Goal: Transaction & Acquisition: Purchase product/service

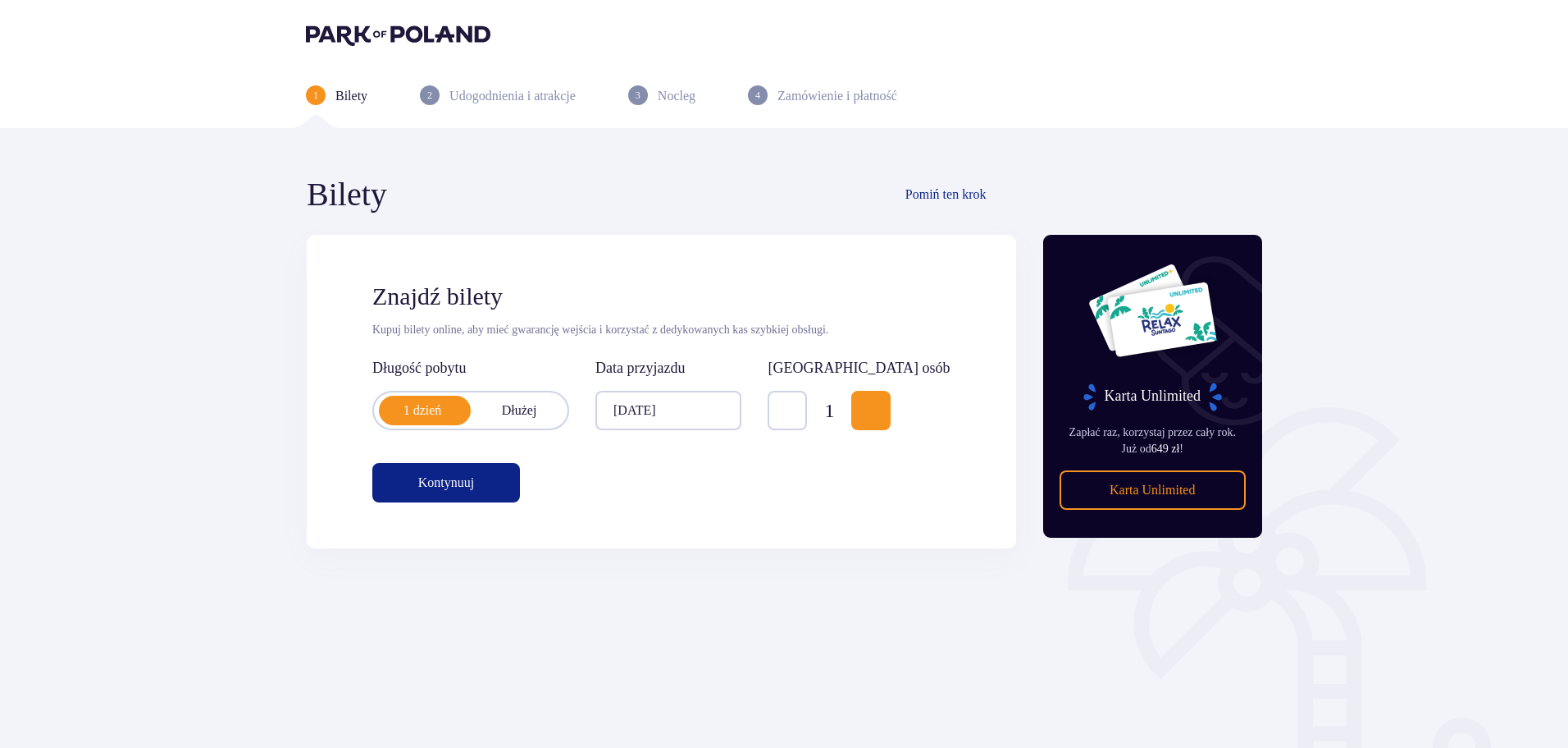
click at [881, 402] on span "Increase" at bounding box center [871, 411] width 20 height 20
click at [469, 484] on button "Kontynuuj" at bounding box center [446, 483] width 148 height 39
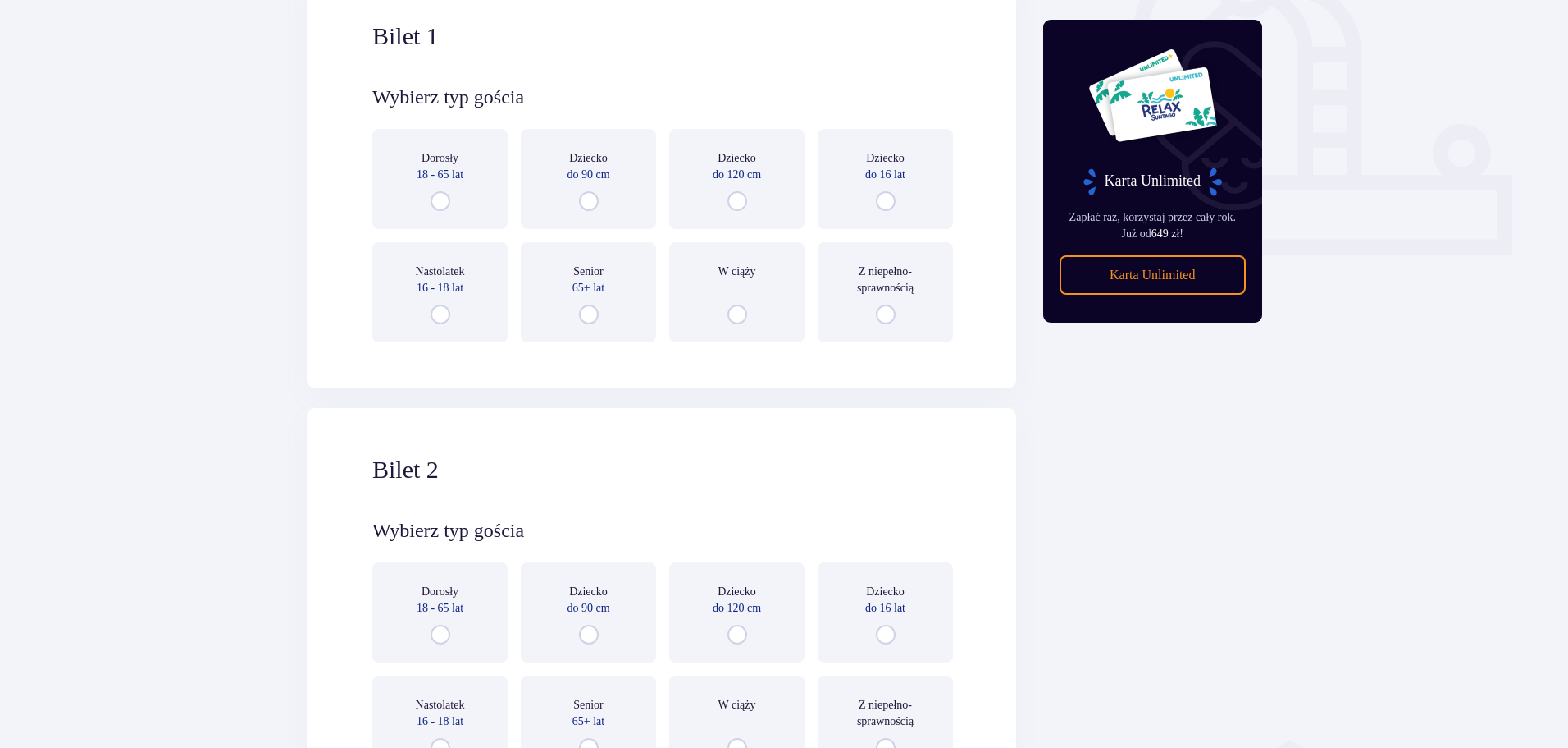
scroll to position [630, 0]
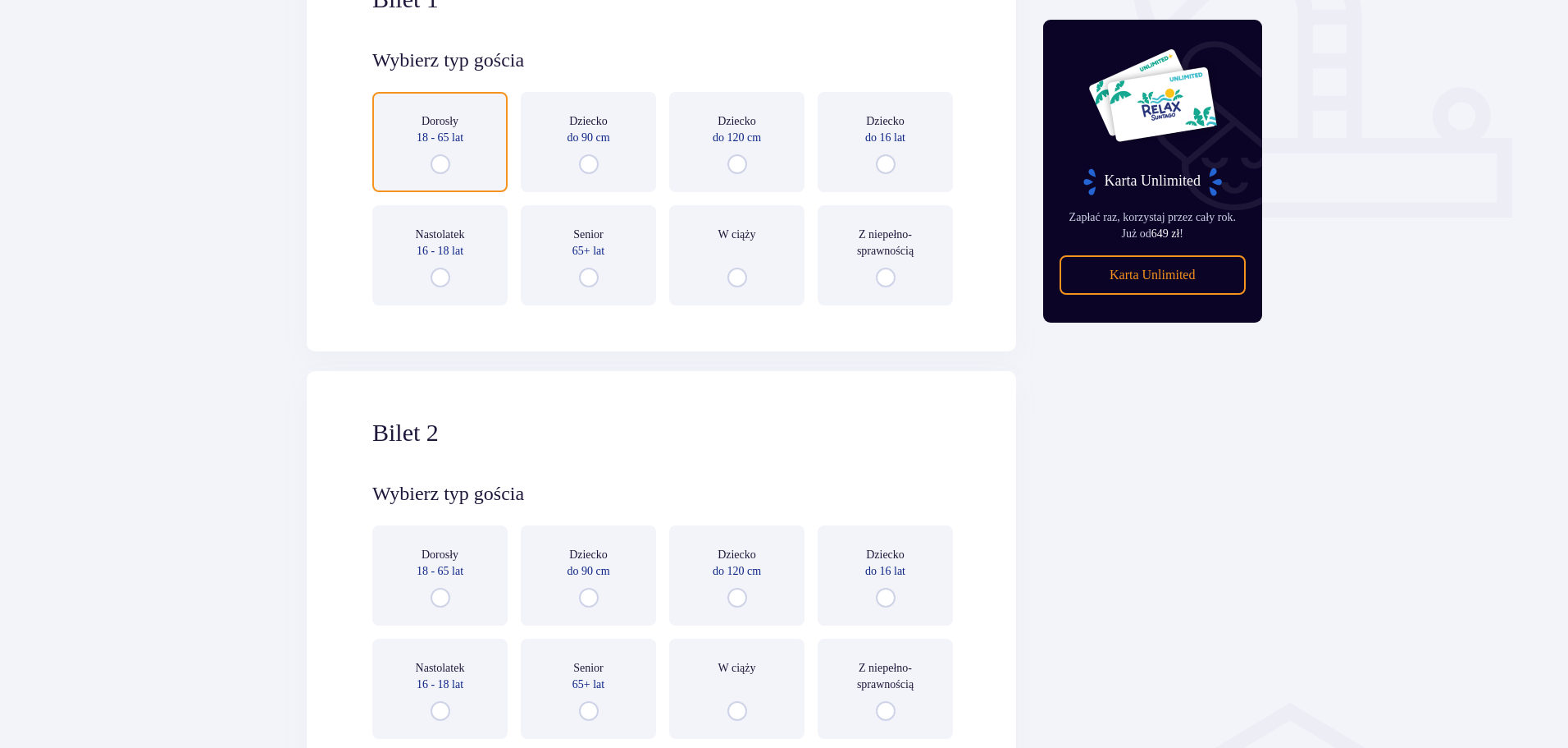
click at [445, 161] on input "radio" at bounding box center [440, 164] width 20 height 20
radio input "true"
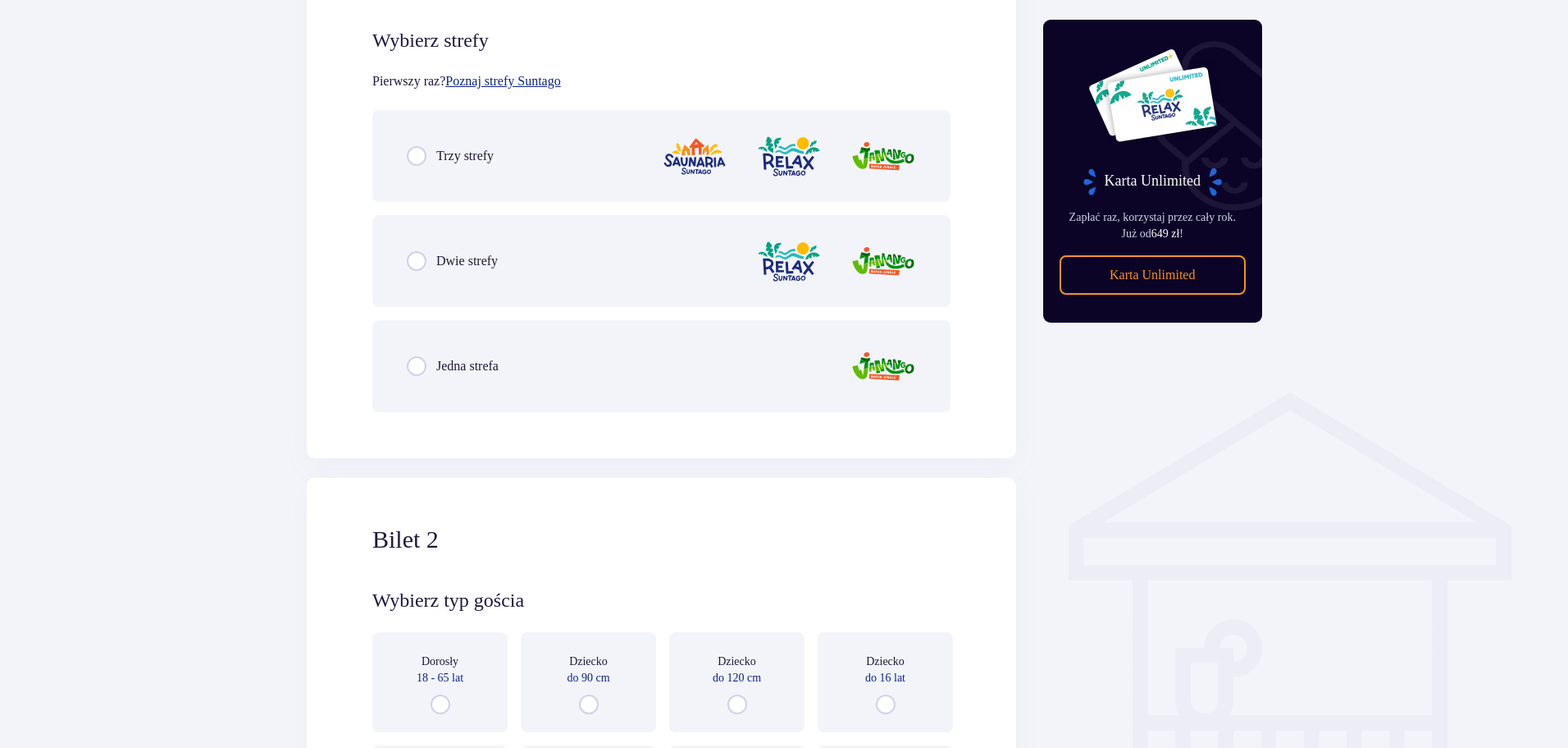
scroll to position [949, 0]
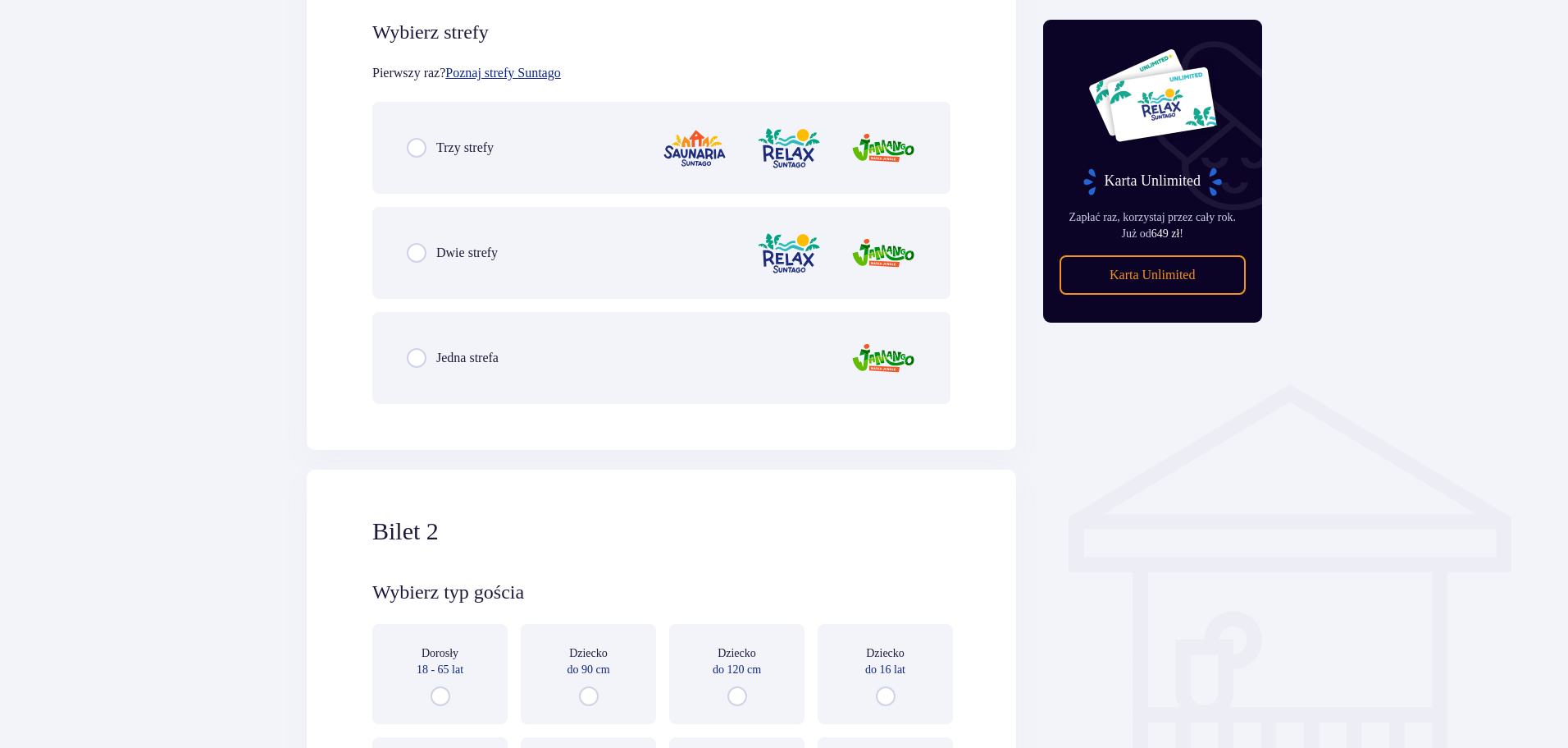
click at [441, 157] on p "Trzy strefy" at bounding box center [465, 148] width 58 height 18
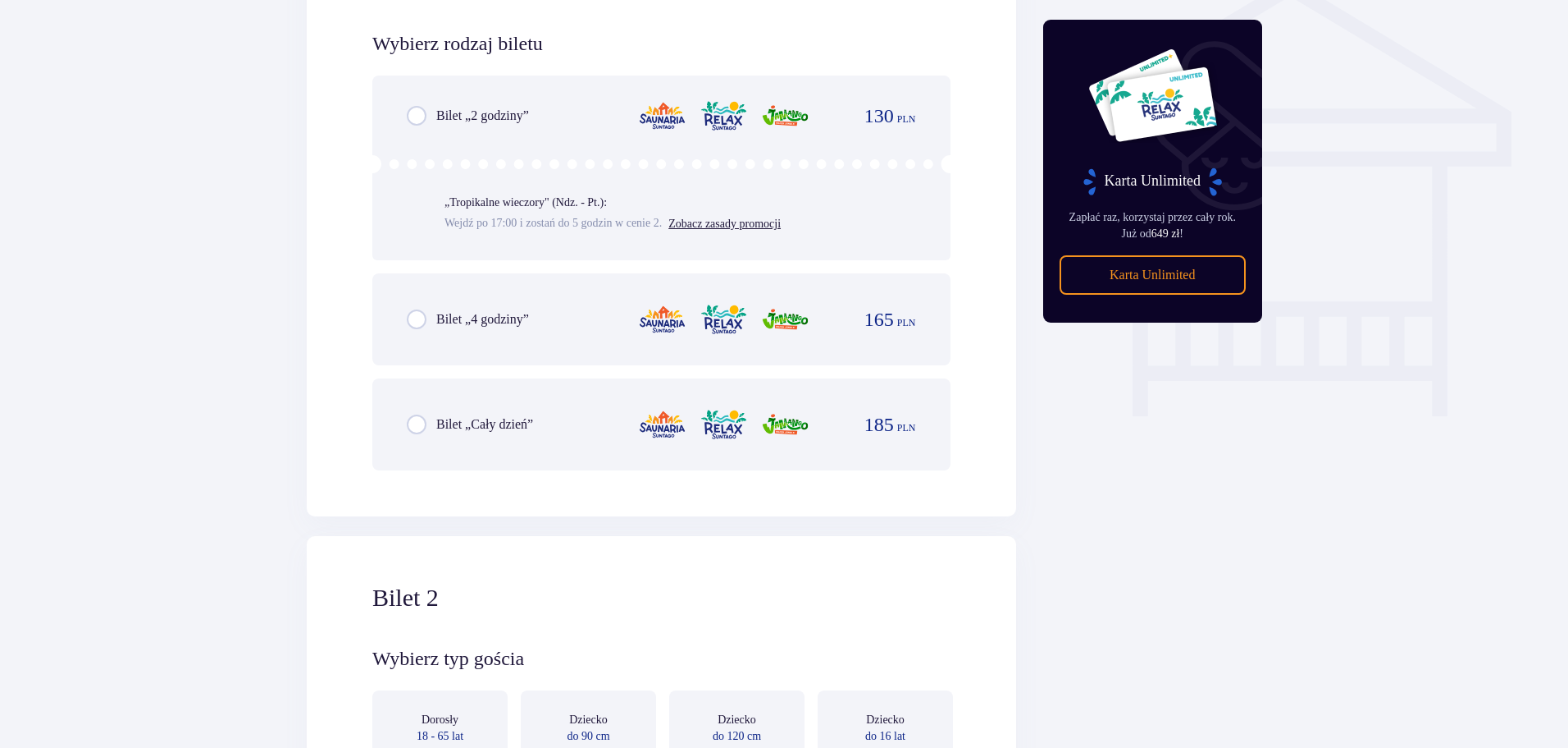
scroll to position [1366, 0]
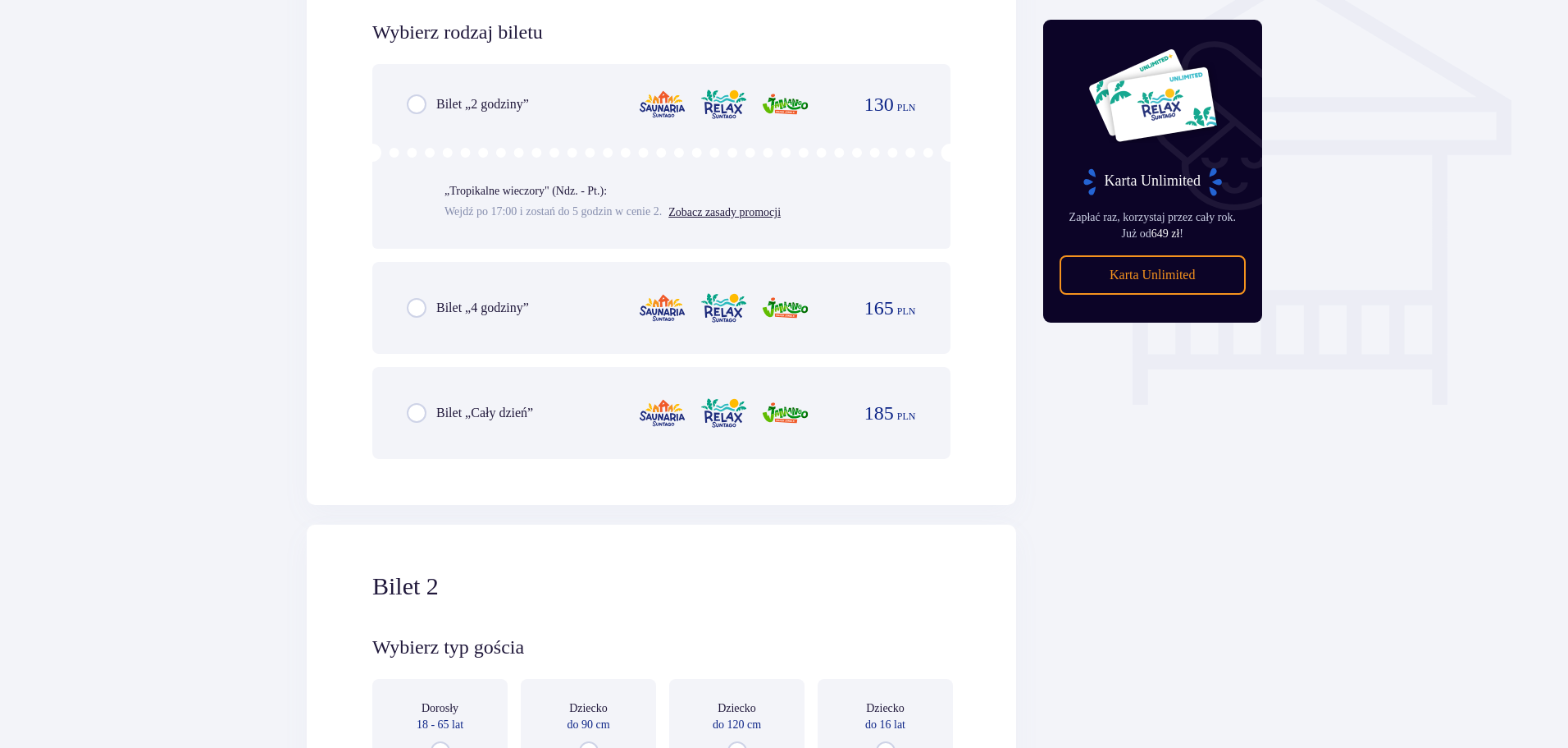
click at [533, 411] on p "Bilet „Cały dzień”" at bounding box center [484, 412] width 97 height 18
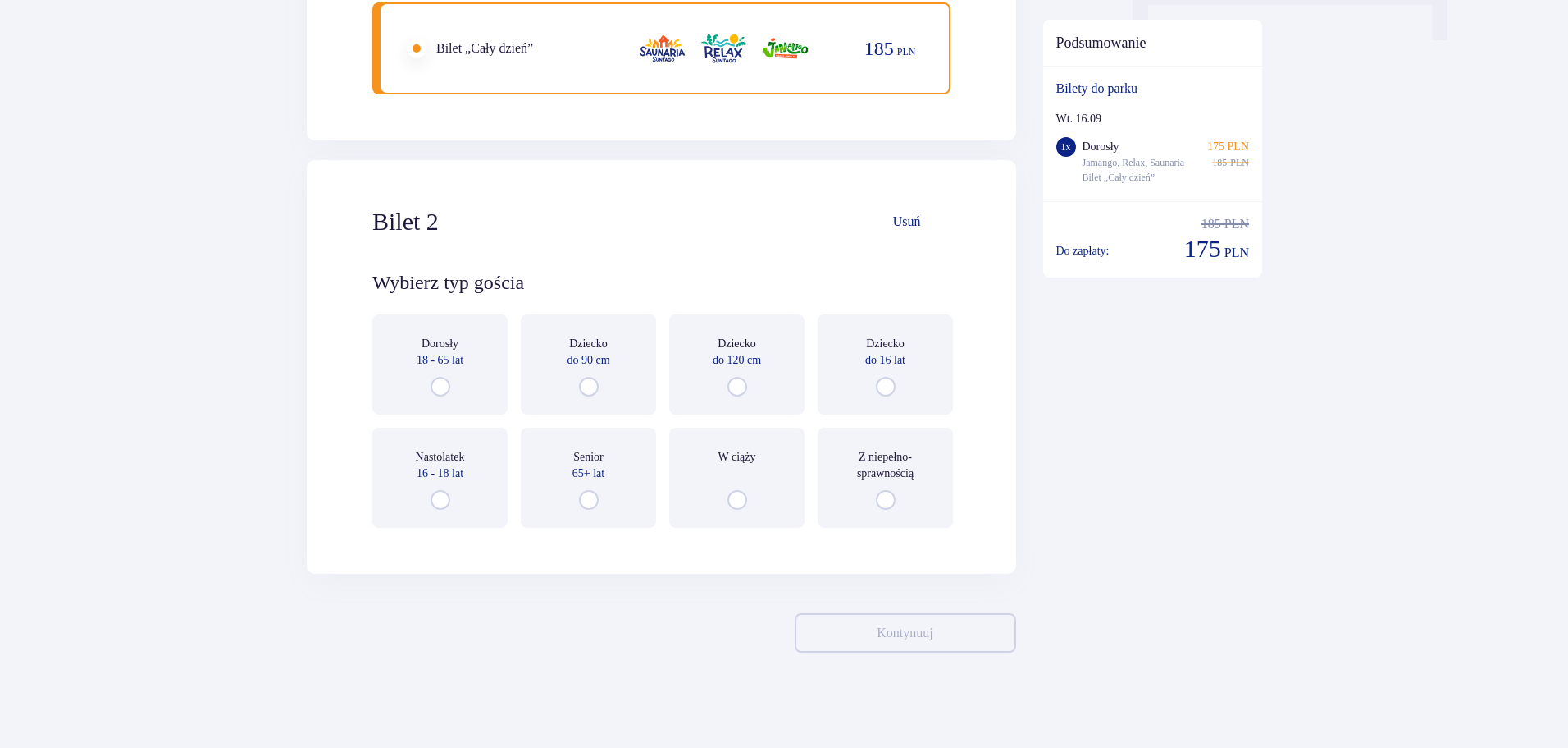
scroll to position [1734, 0]
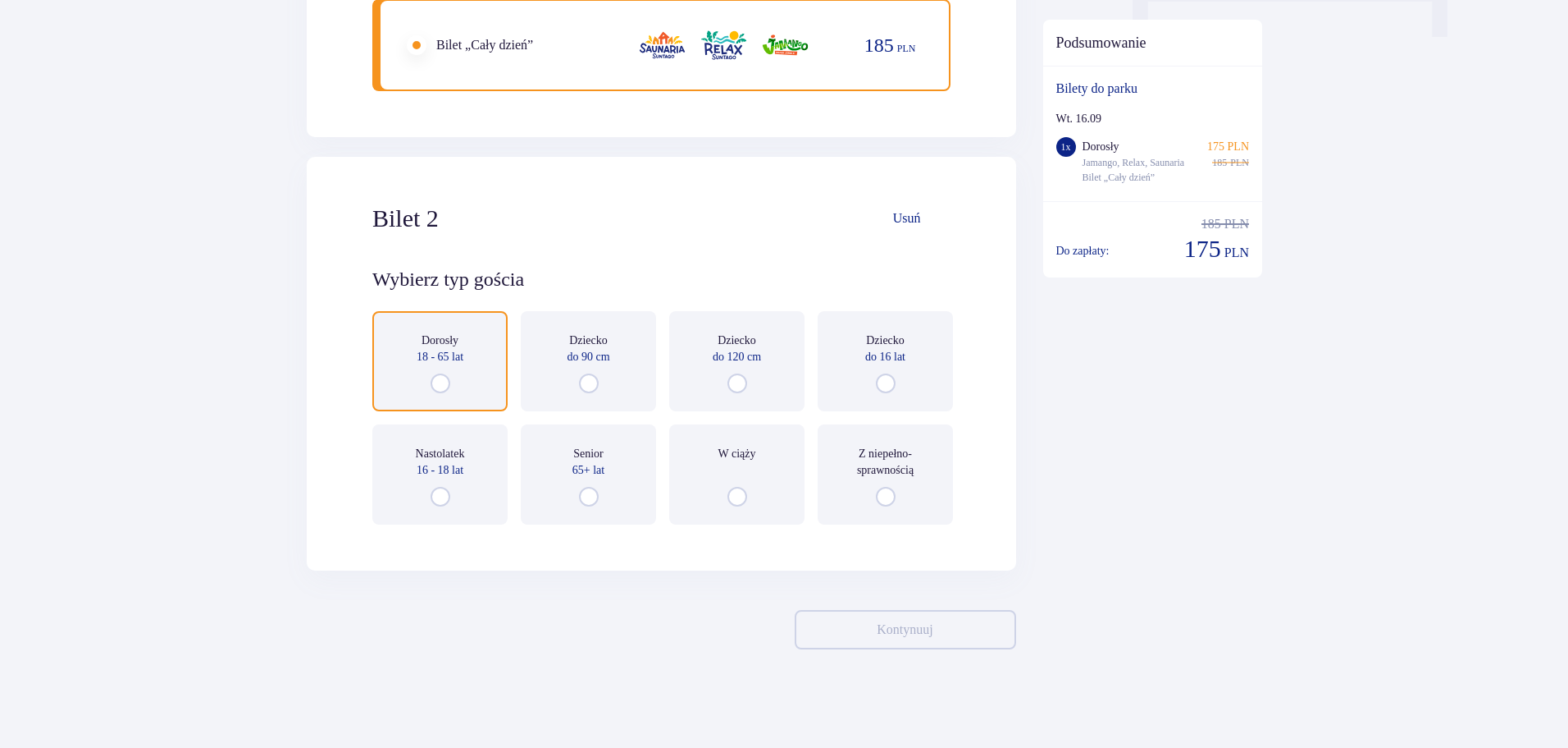
click at [431, 376] on input "radio" at bounding box center [440, 383] width 20 height 20
radio input "true"
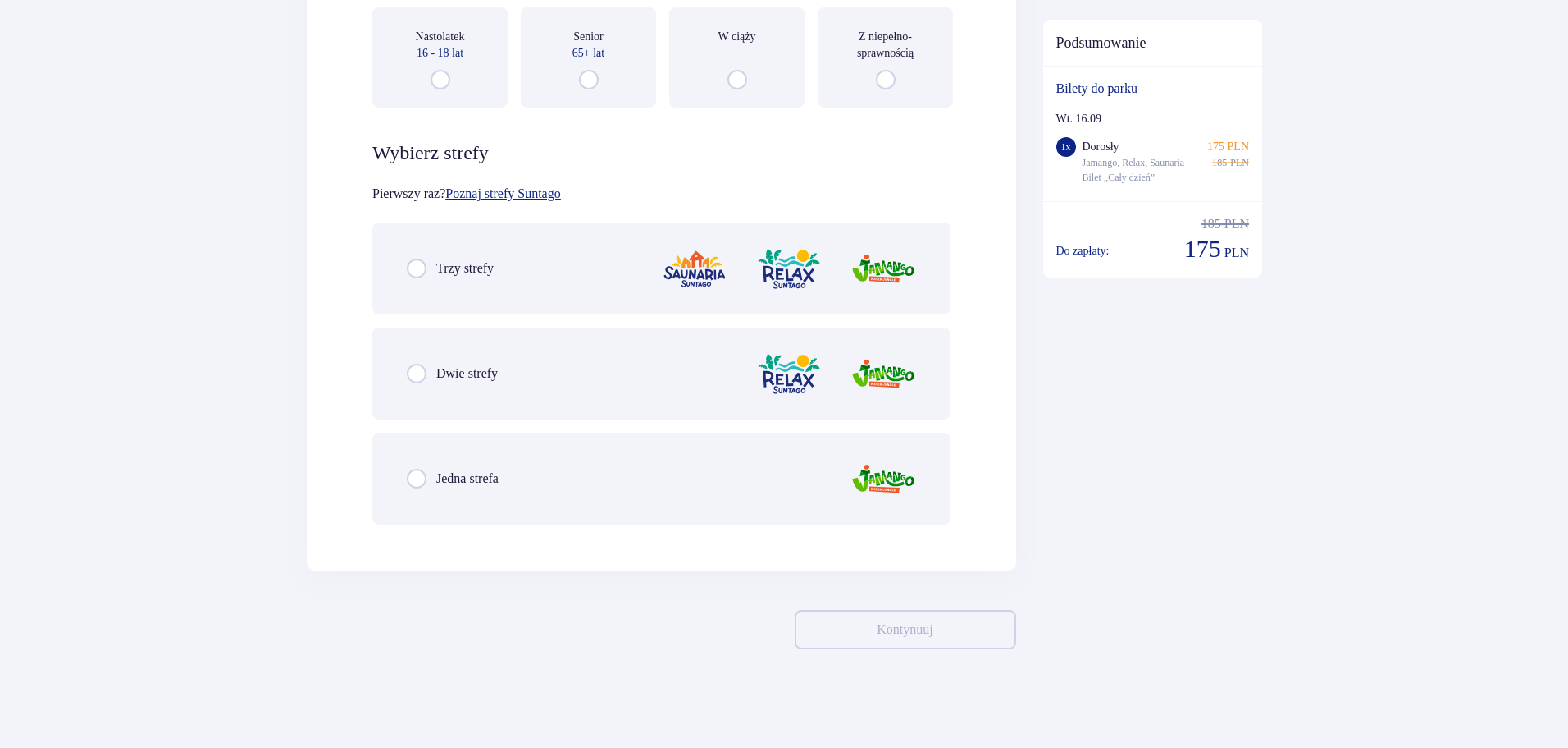
click at [445, 272] on p "Trzy strefy" at bounding box center [465, 268] width 58 height 18
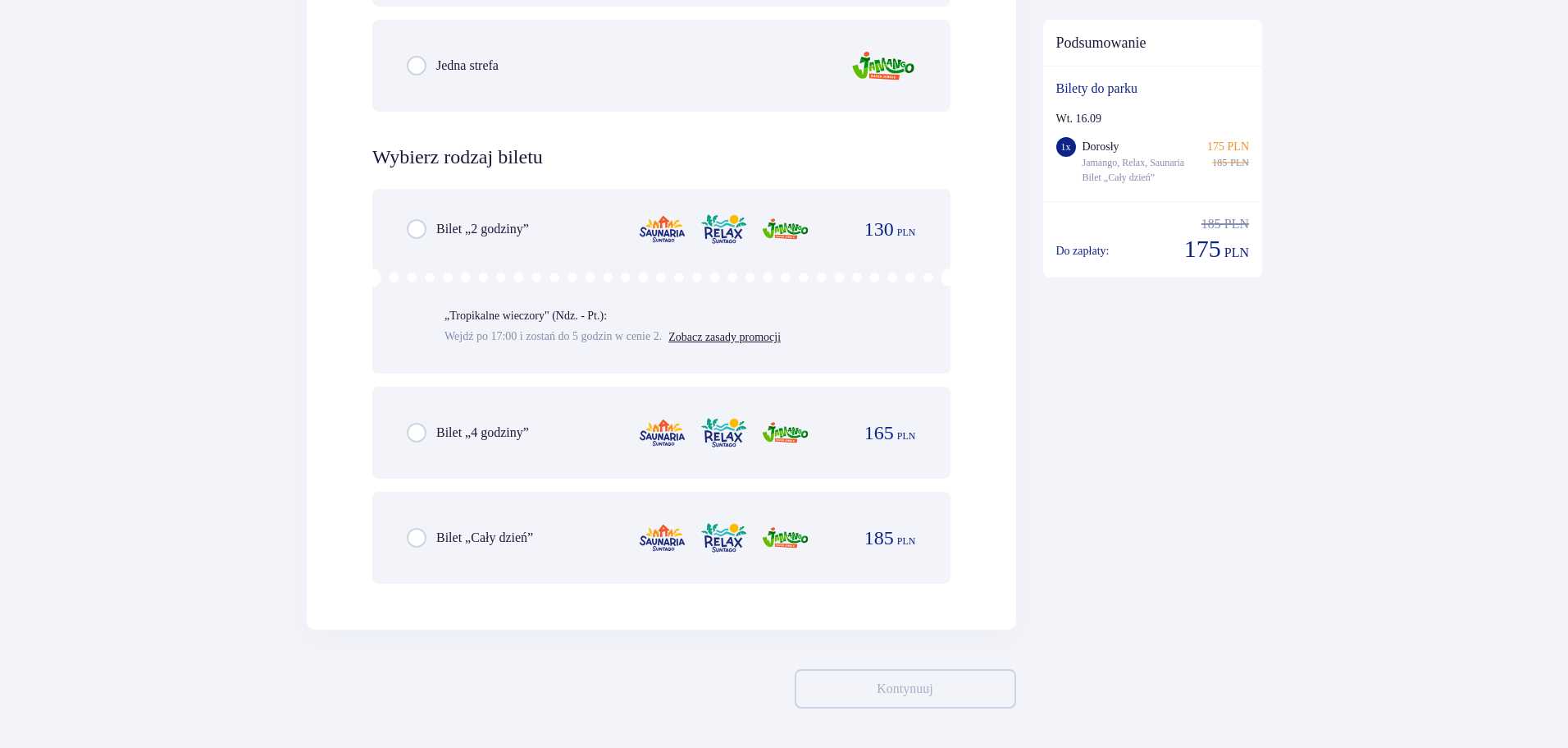
scroll to position [2622, 0]
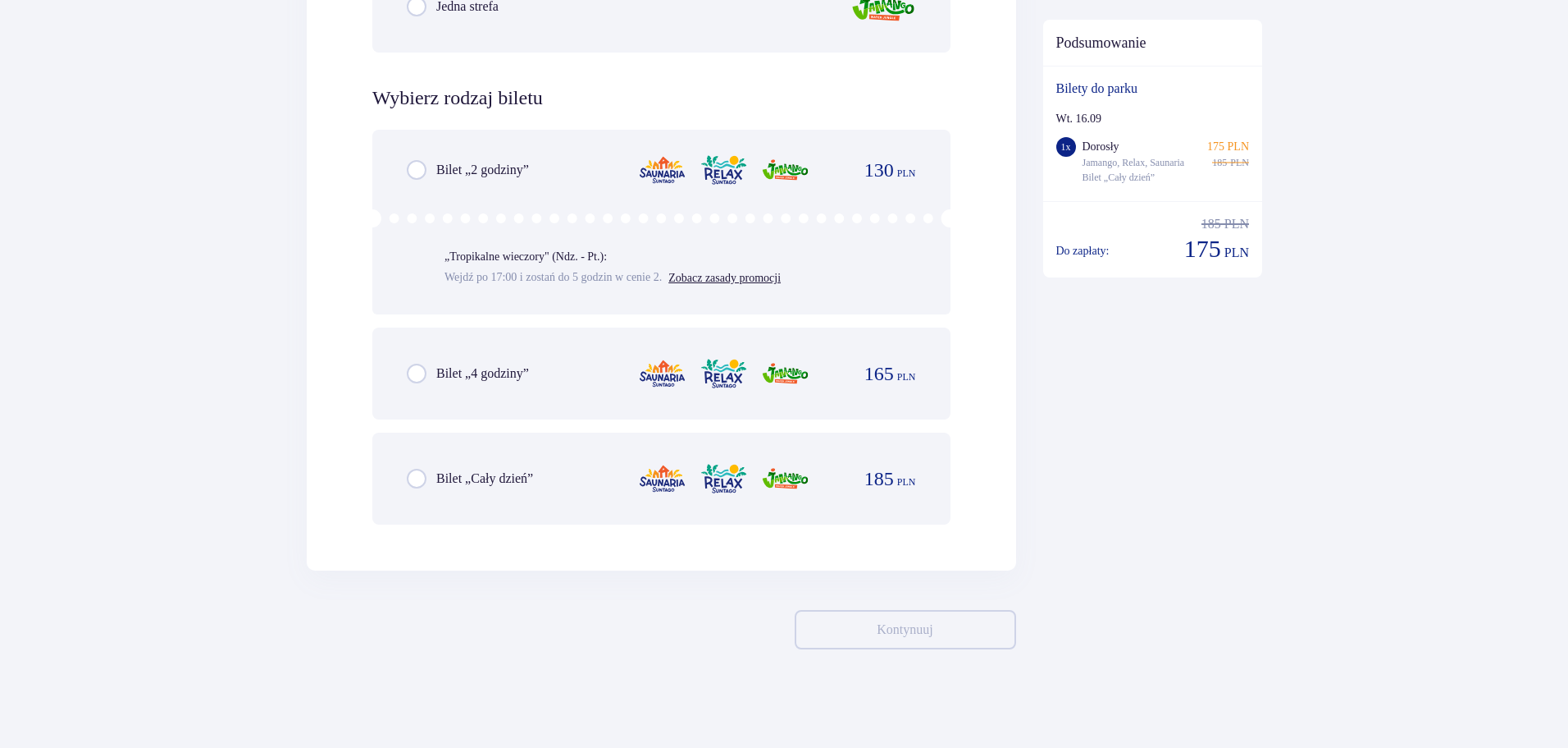
click at [426, 467] on div "Bilet „Cały dzień” 185 PLN" at bounding box center [661, 478] width 509 height 35
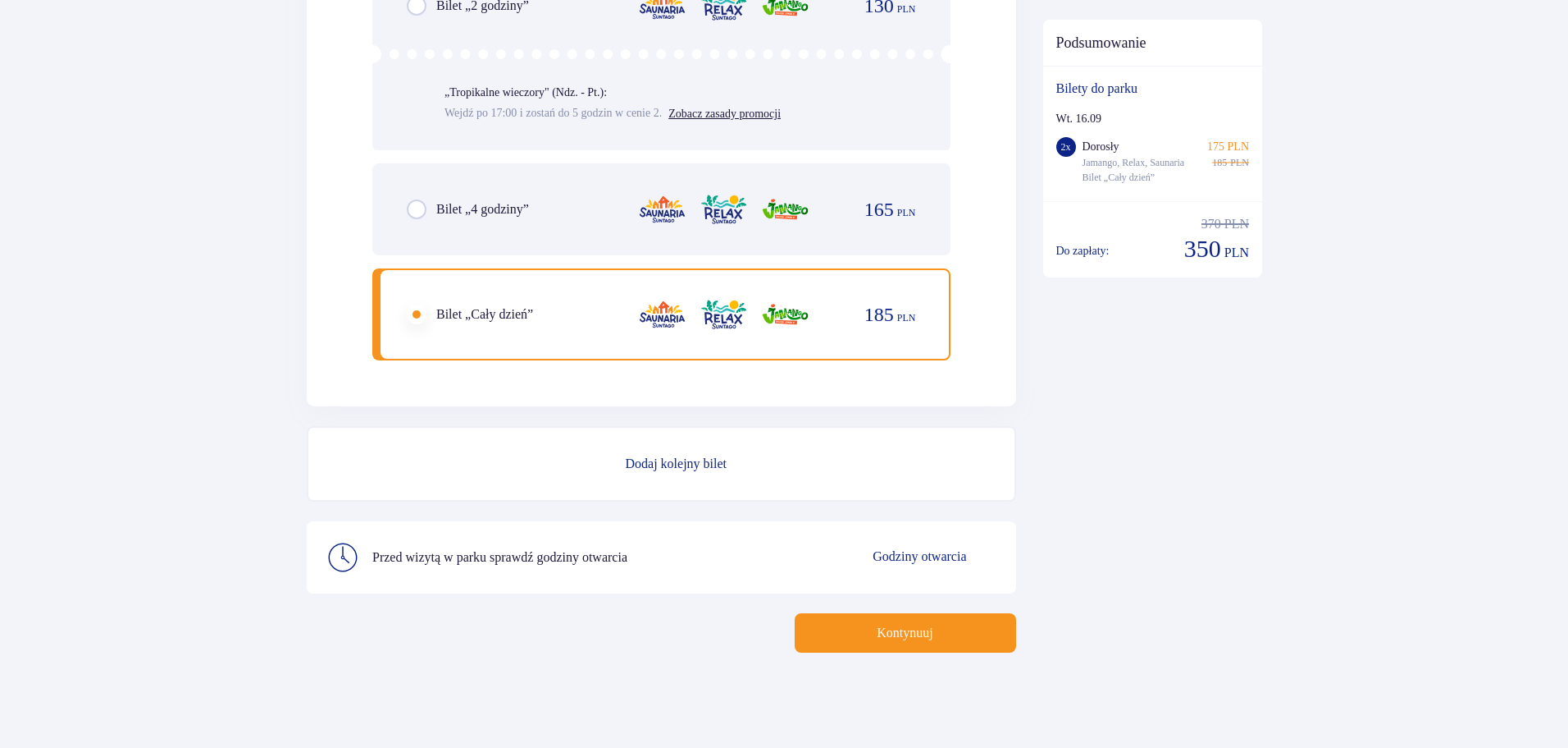
scroll to position [2790, 0]
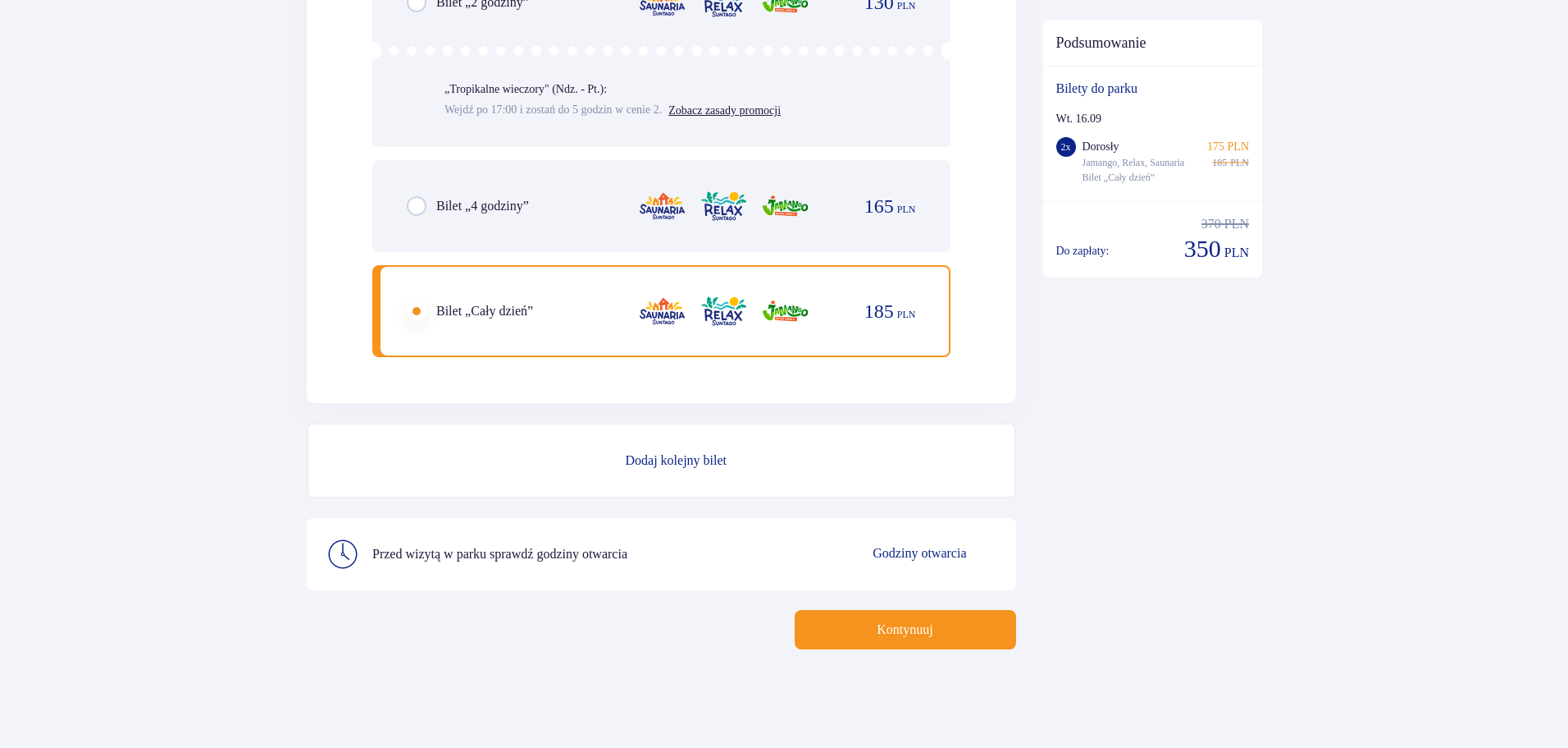
click at [908, 630] on p "Kontynuuj" at bounding box center [904, 630] width 56 height 18
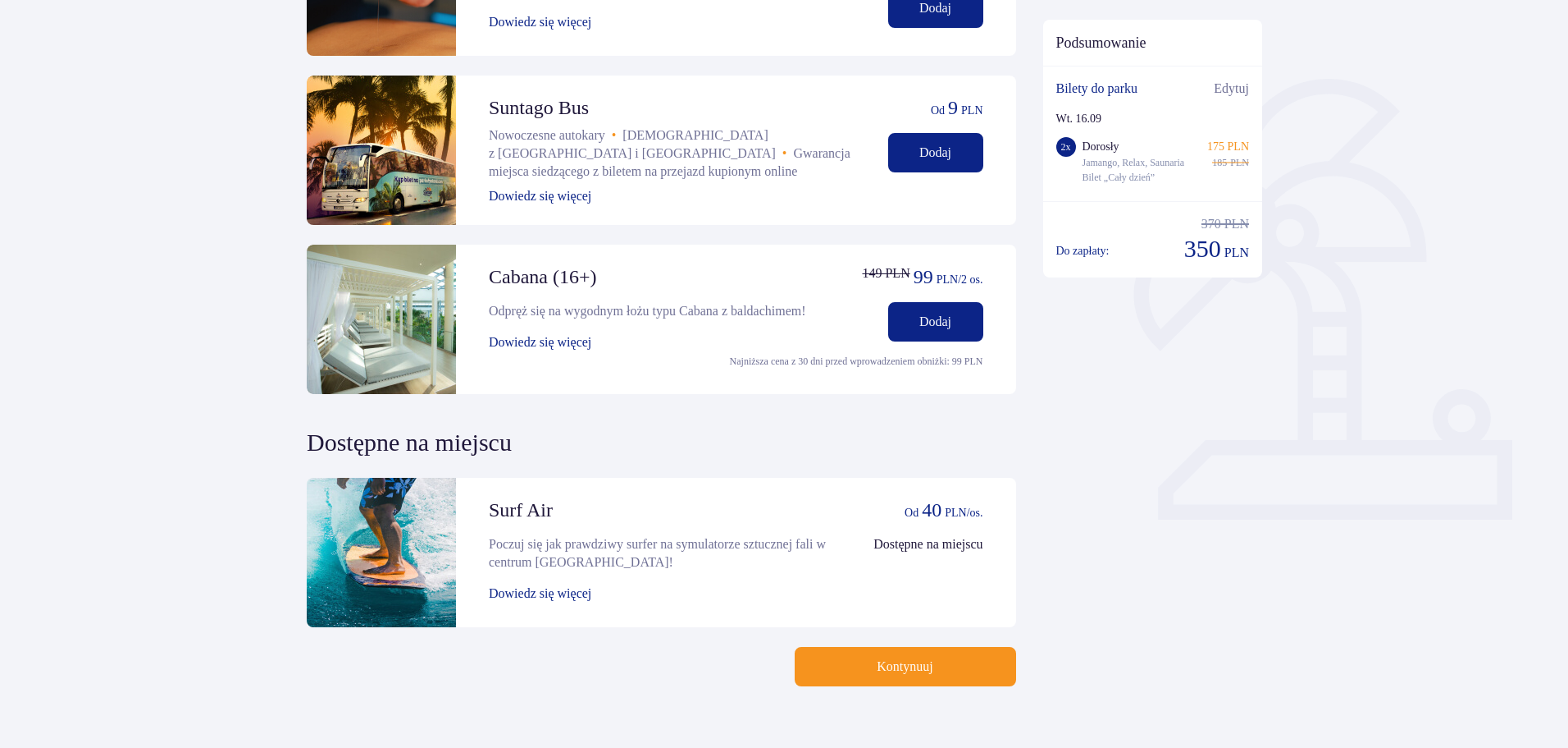
scroll to position [365, 0]
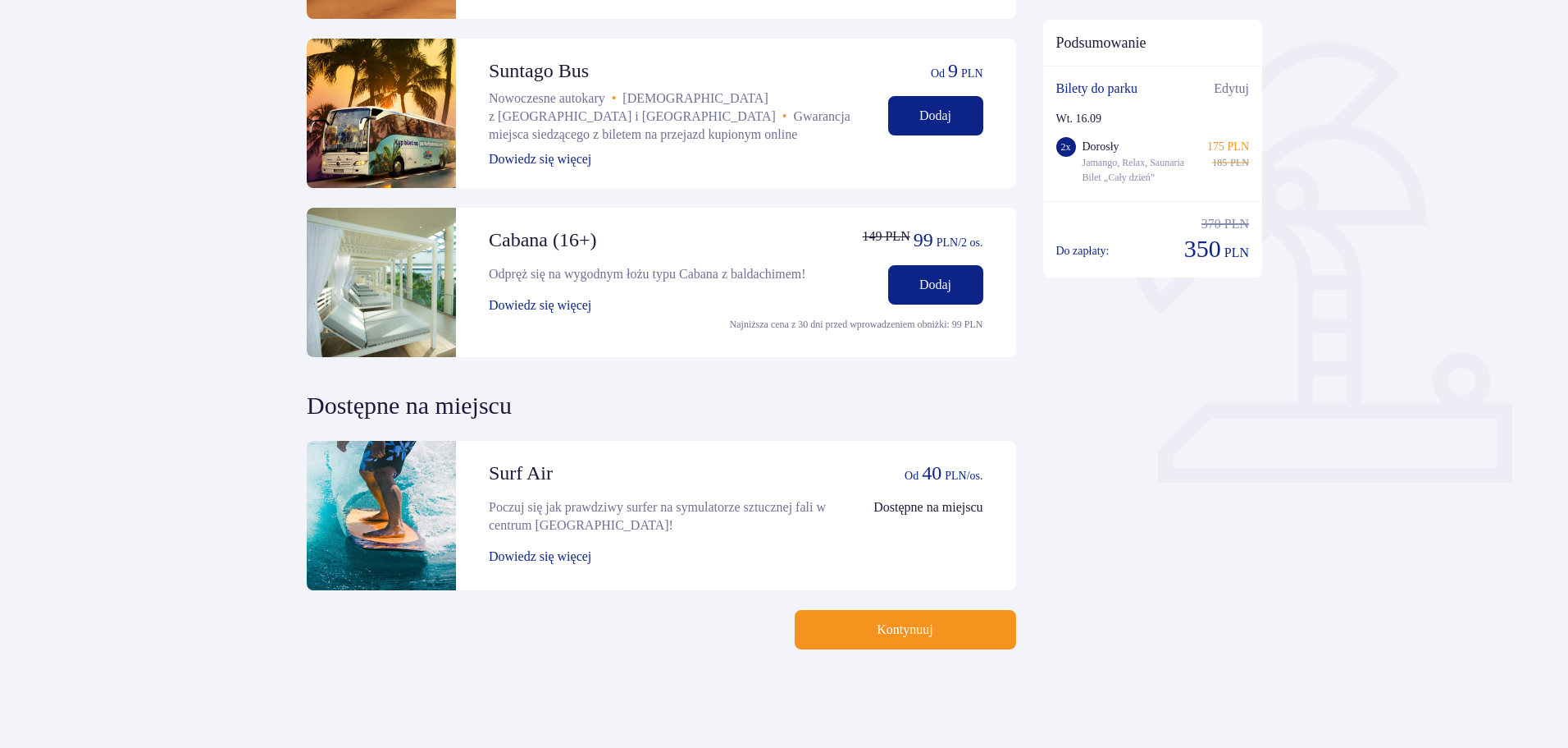
click at [894, 634] on p "Kontynuuj" at bounding box center [904, 630] width 56 height 18
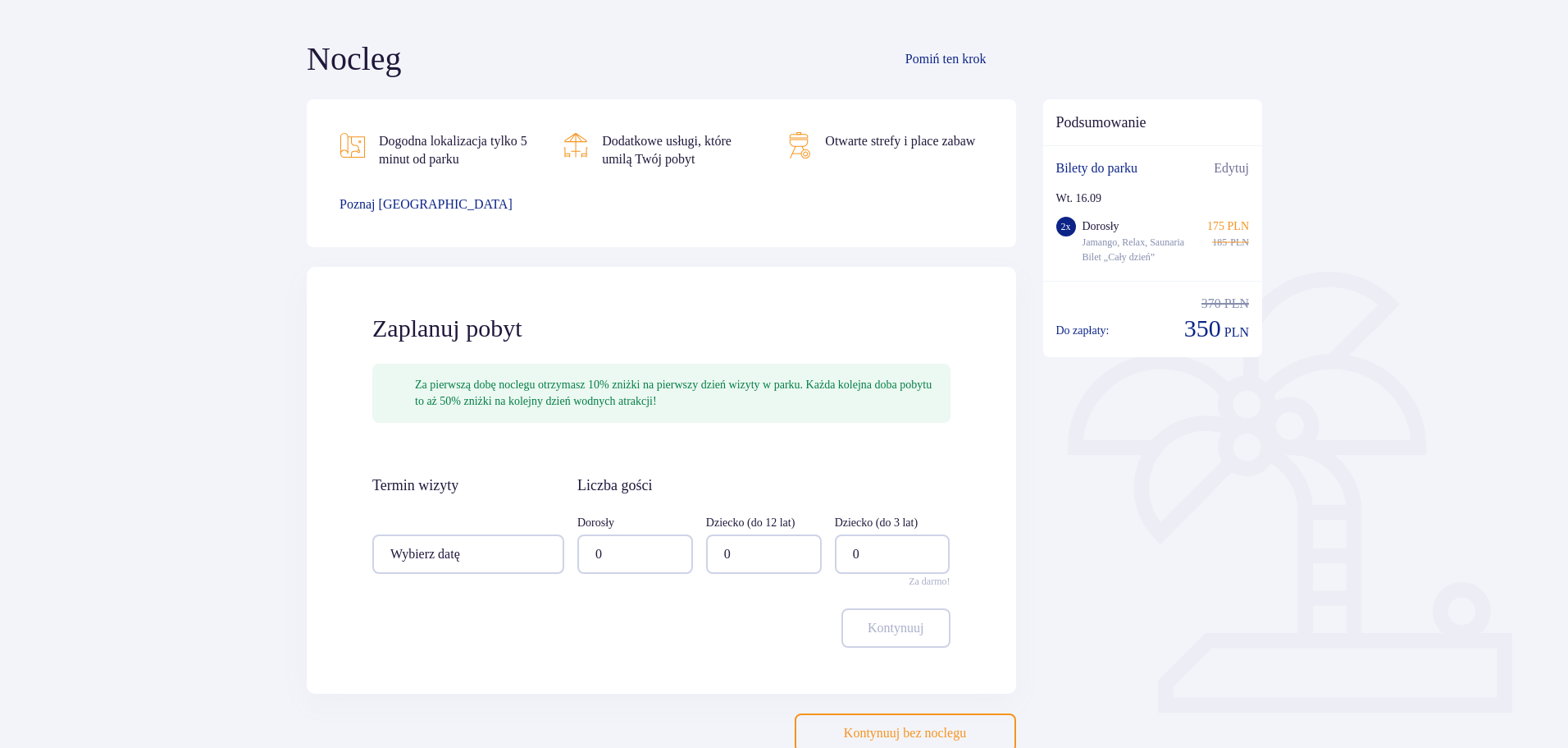
scroll to position [164, 0]
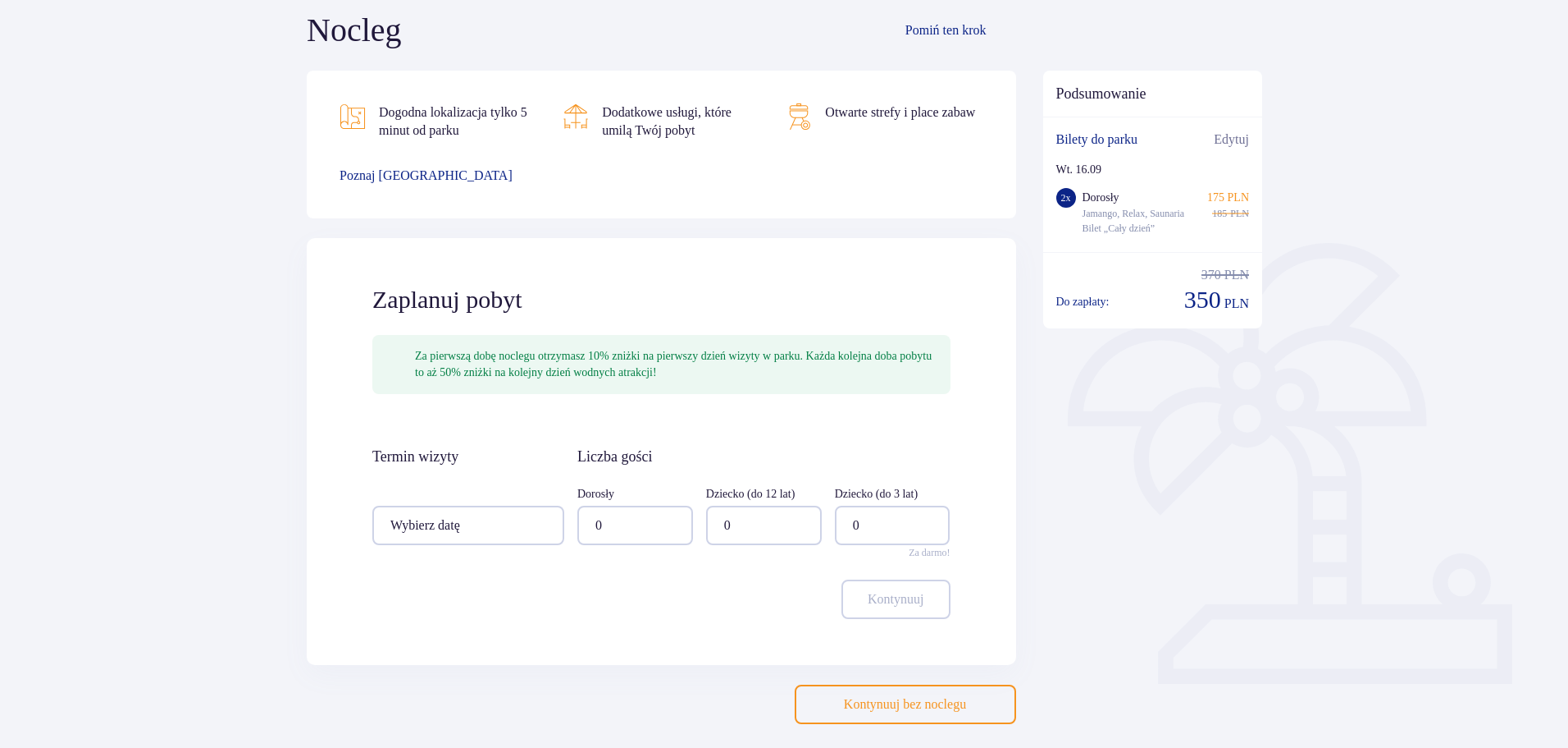
click at [880, 690] on button "Kontynuuj bez noclegu" at bounding box center [905, 704] width 222 height 39
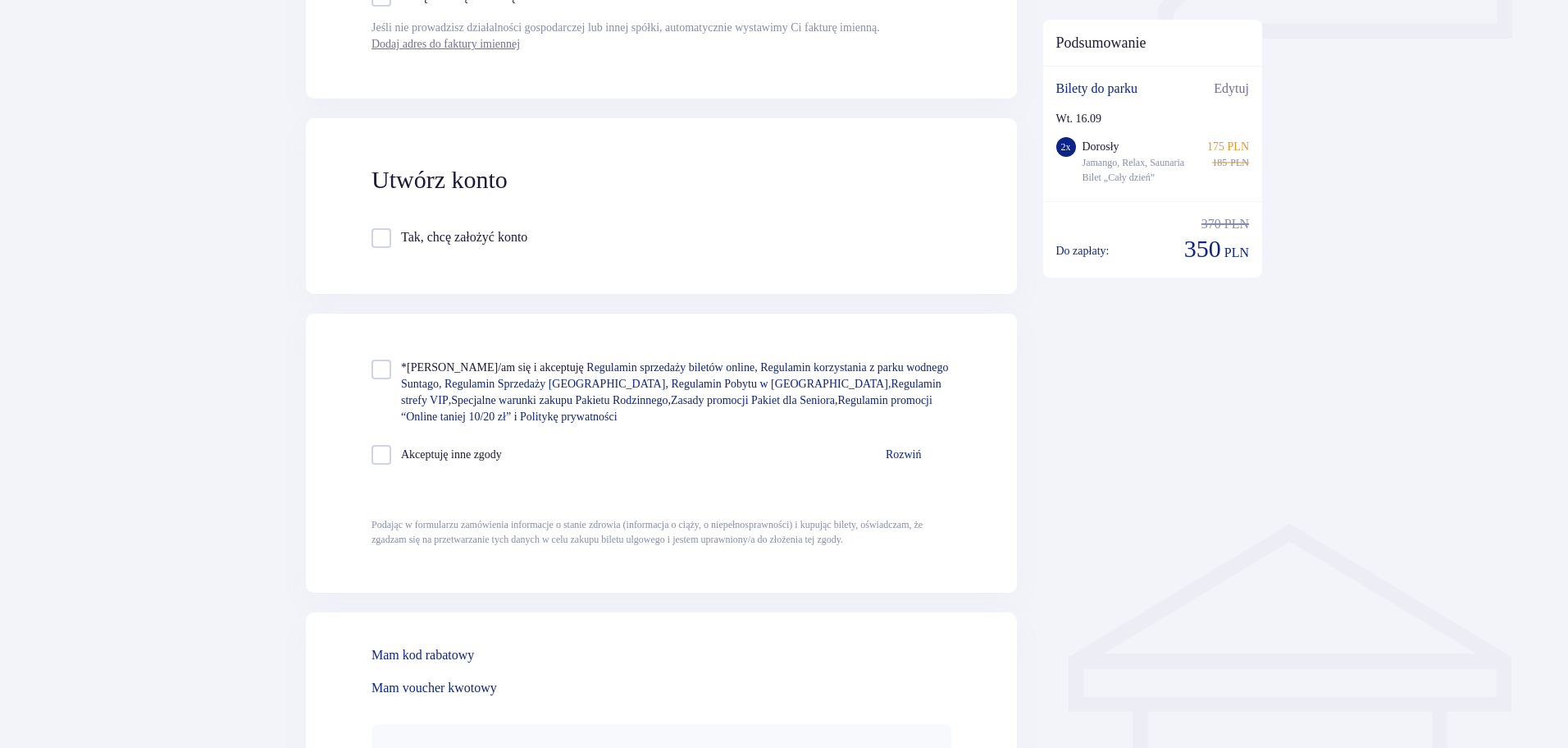
scroll to position [815, 0]
click at [475, 459] on div "Akceptuję inne zgody" at bounding box center [437, 449] width 131 height 20
checkbox input "true"
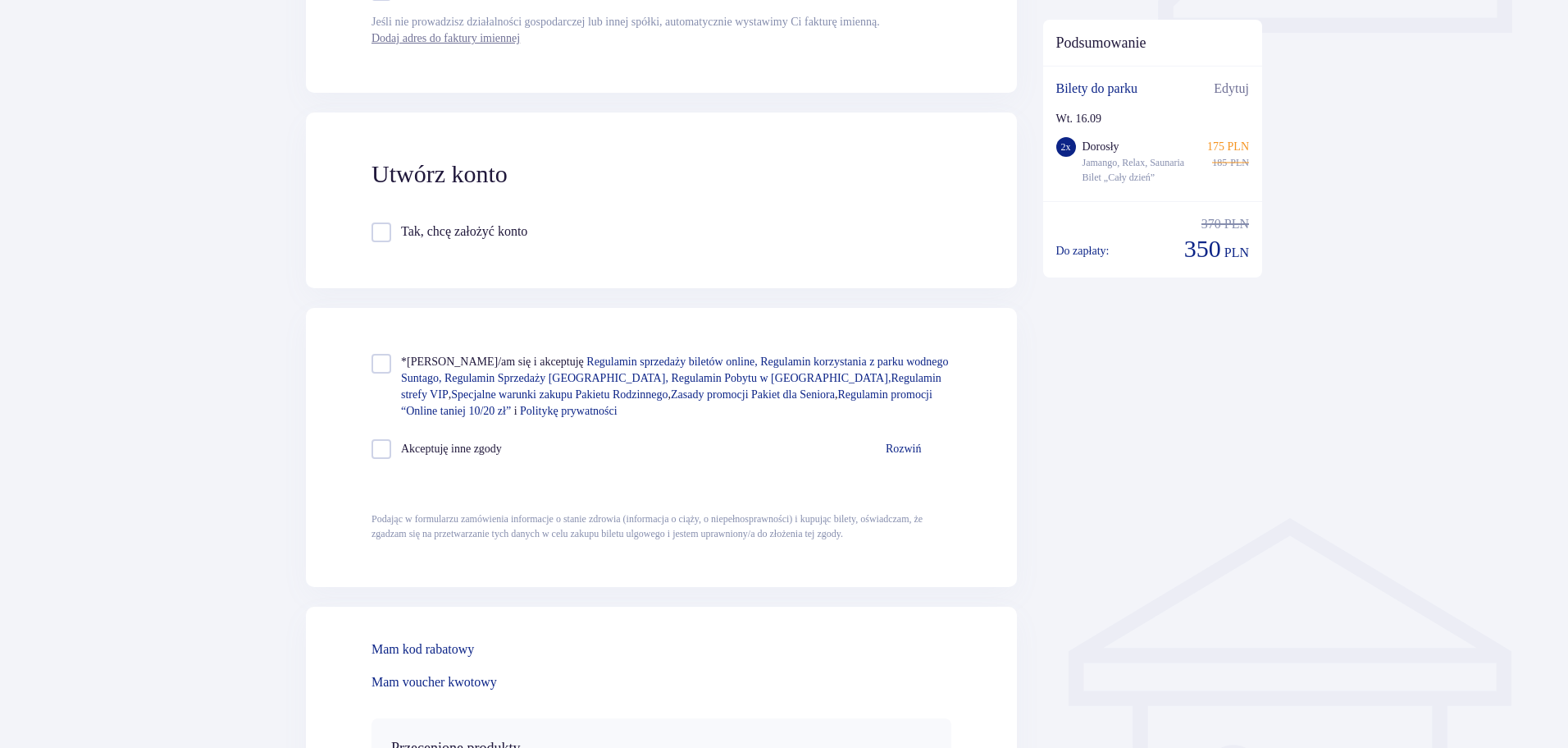
checkbox input "true"
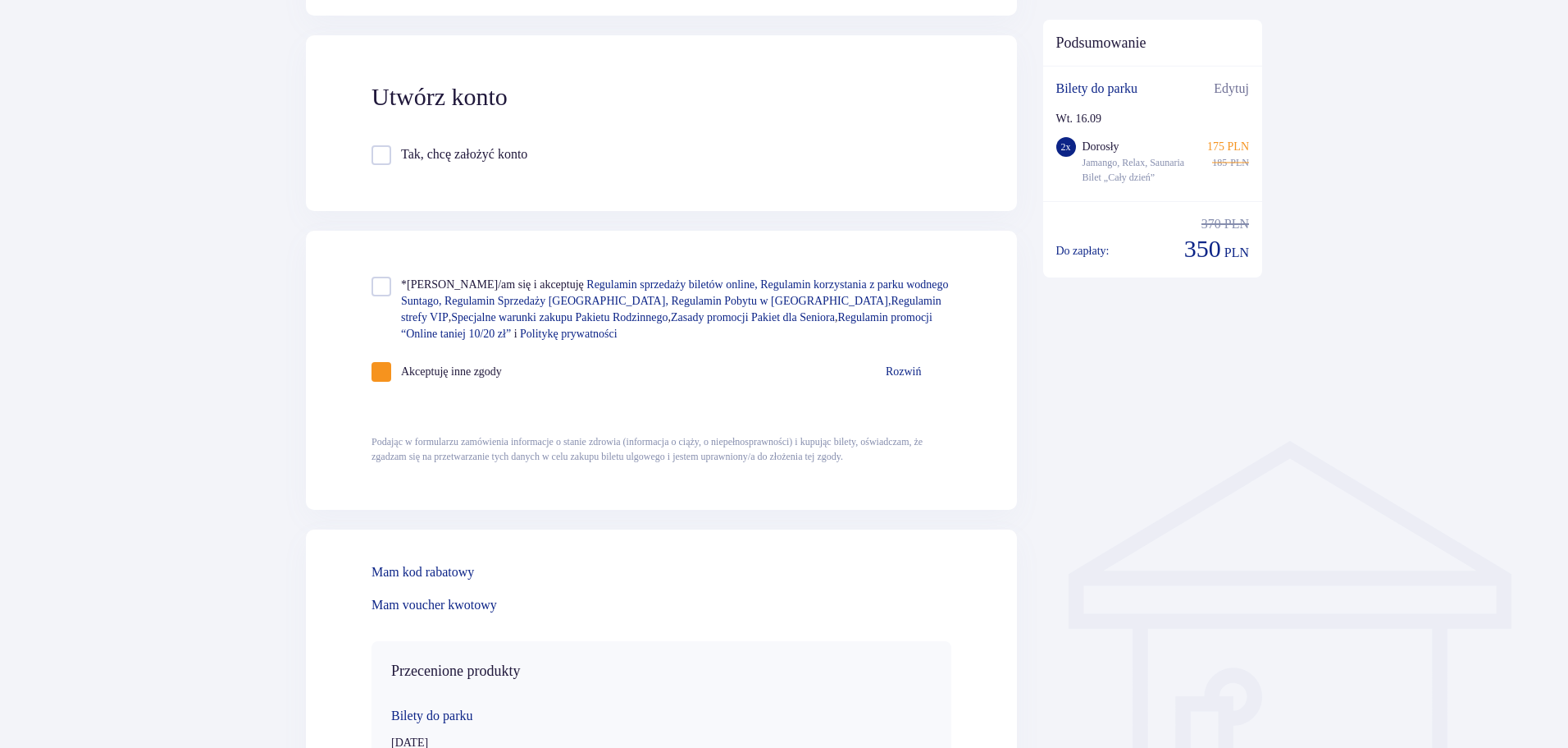
scroll to position [980, 0]
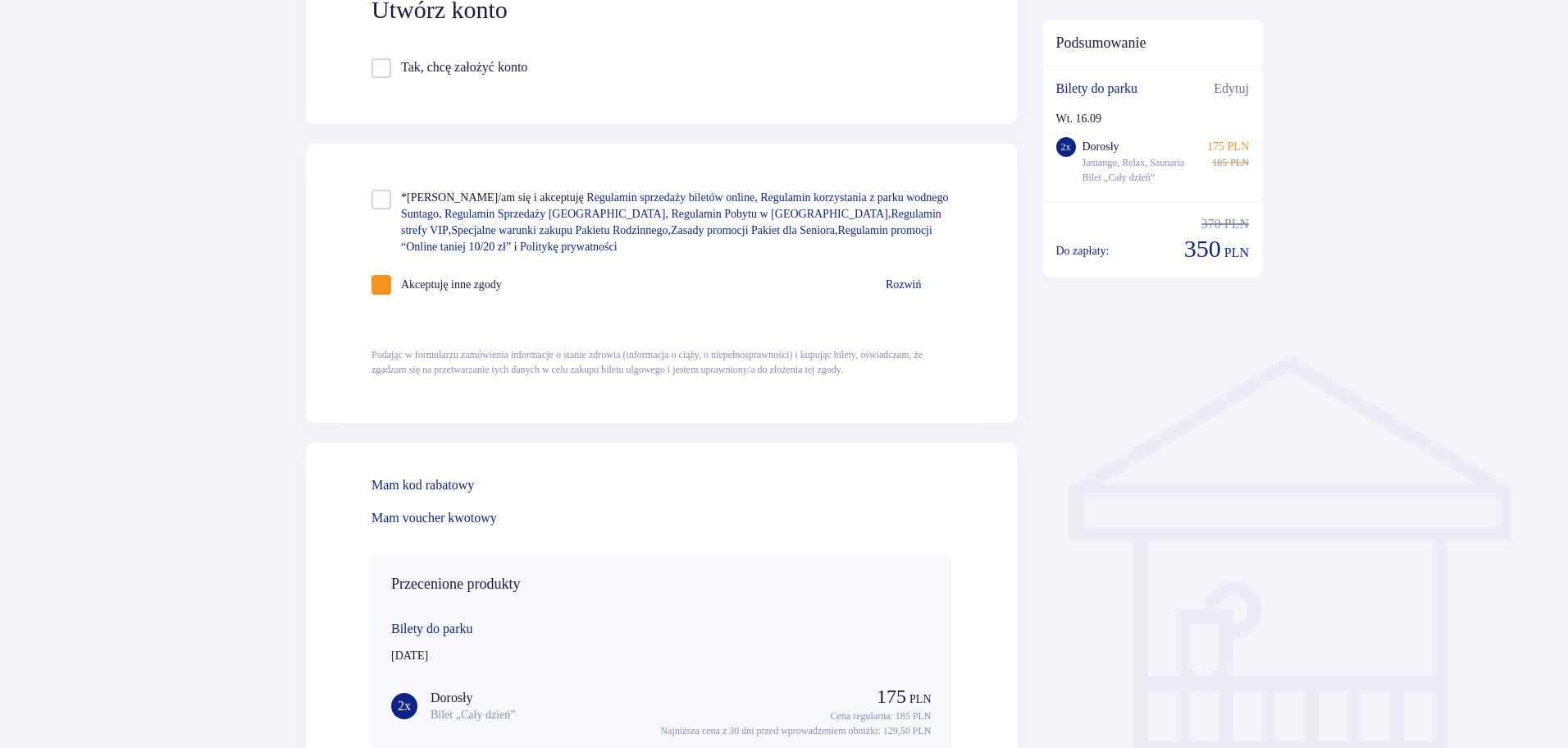
click at [445, 494] on p "Mam kod rabatowy" at bounding box center [423, 485] width 102 height 18
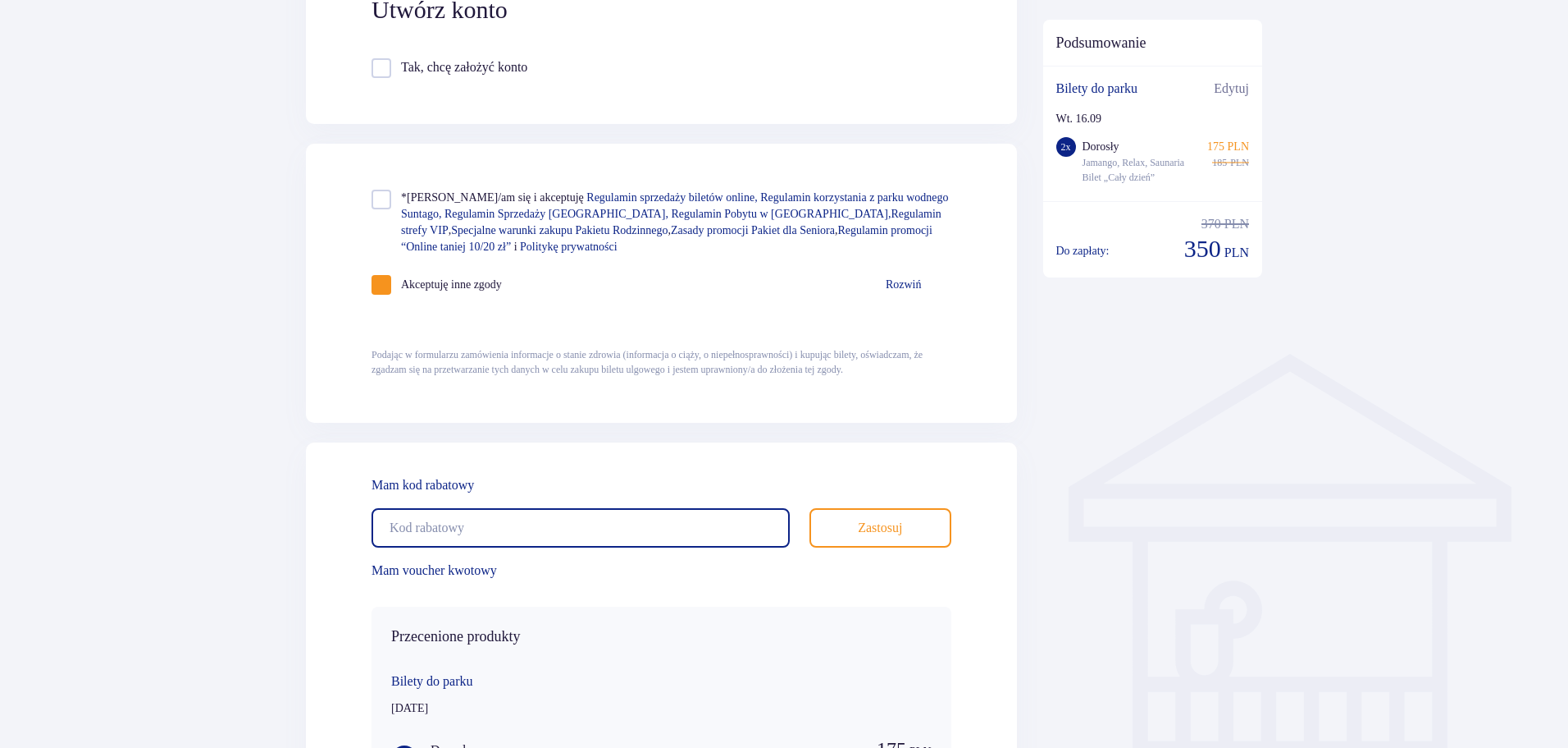
click at [457, 548] on input "text" at bounding box center [581, 528] width 418 height 39
type input "student30"
click at [879, 537] on p "Zastosuj" at bounding box center [880, 528] width 44 height 18
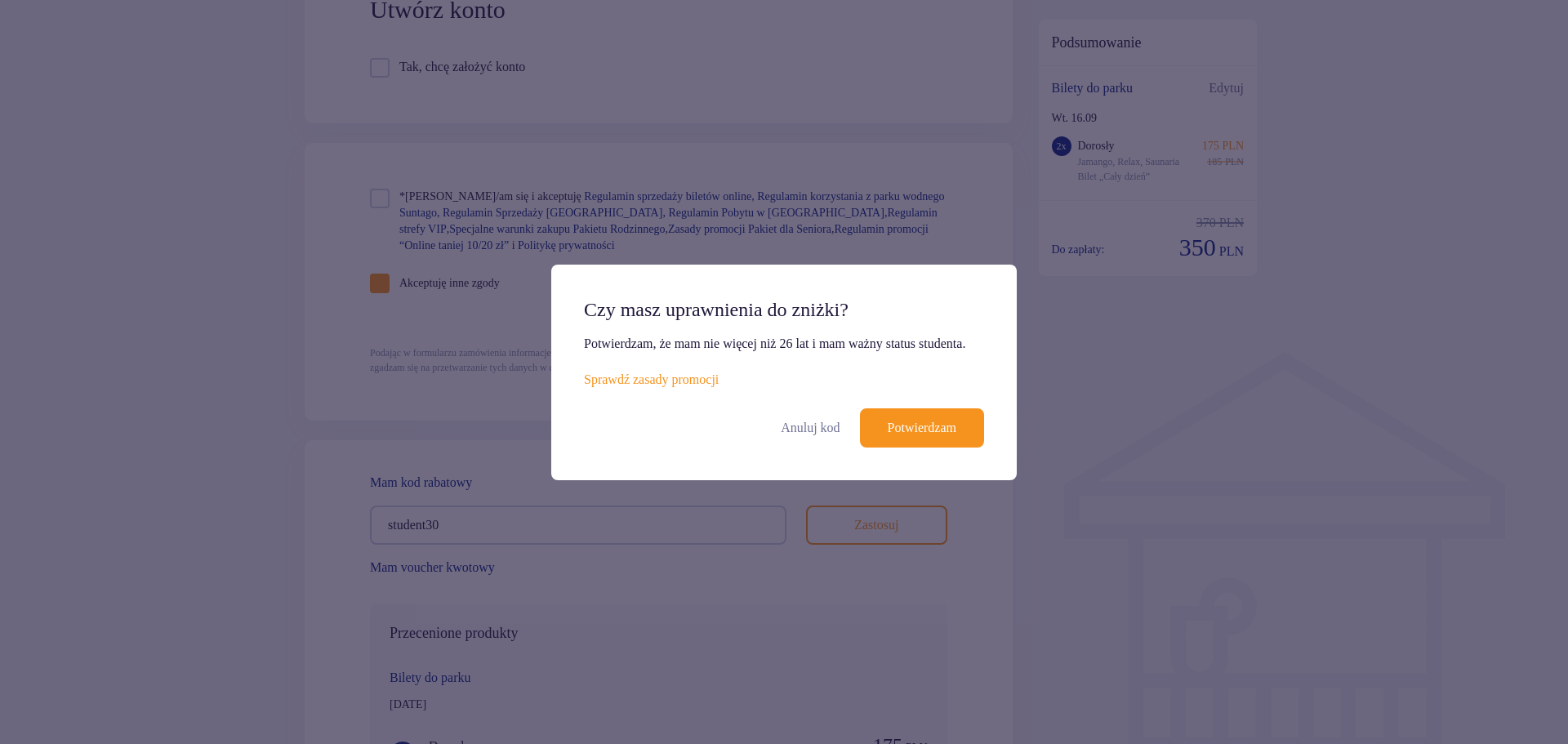
click at [929, 431] on p "Potwierdzam" at bounding box center [921, 428] width 68 height 18
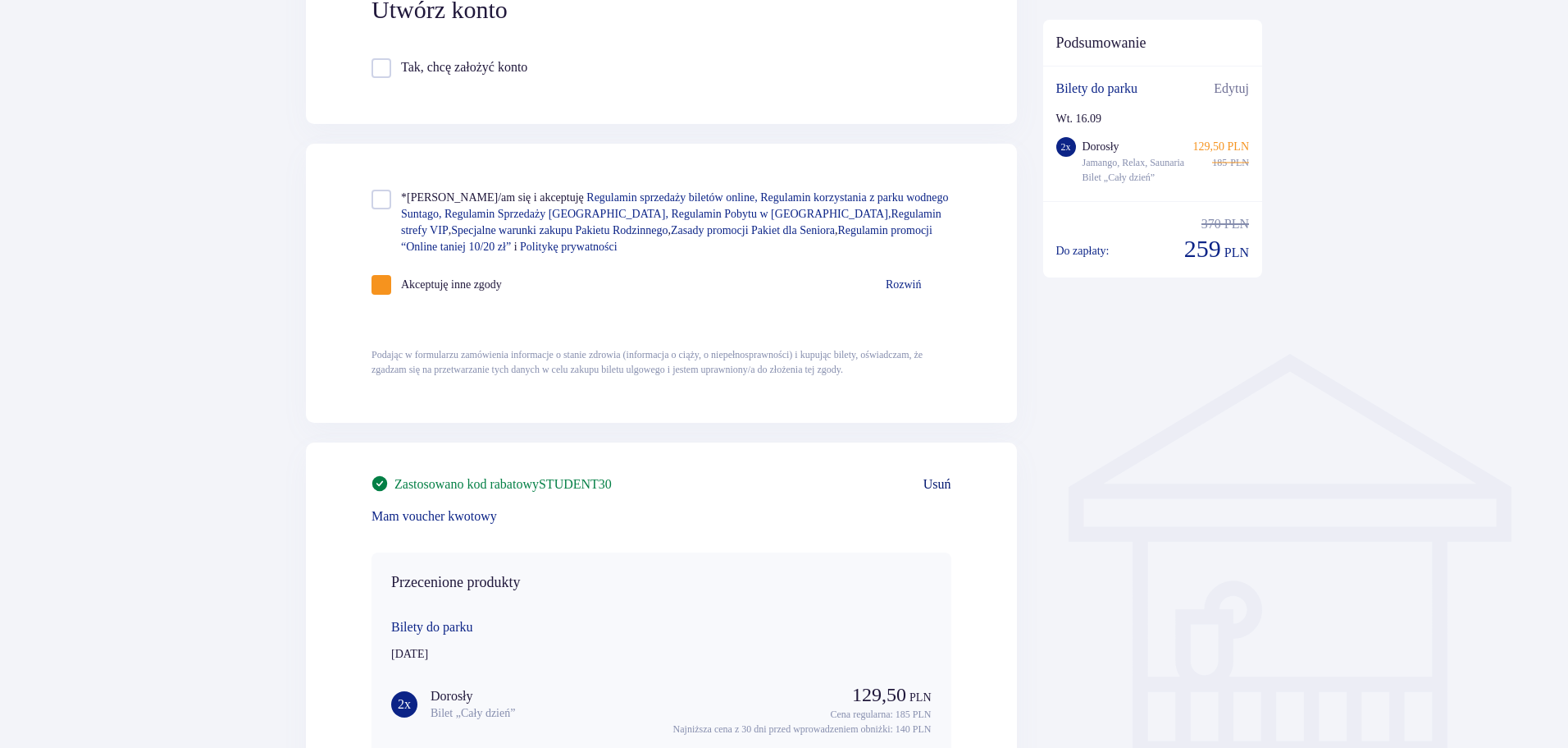
click at [929, 493] on span "Usuń" at bounding box center [937, 484] width 28 height 18
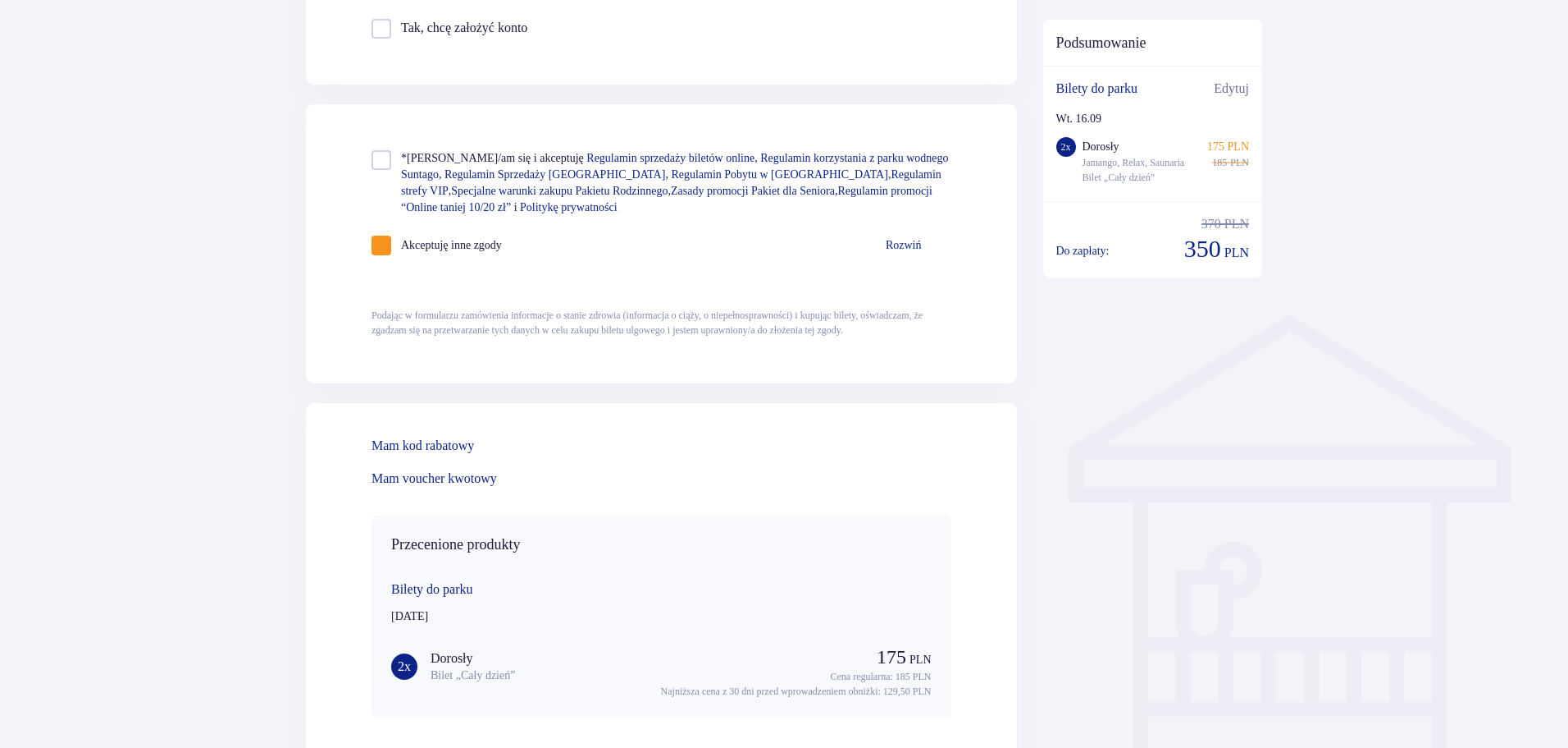
scroll to position [980, 0]
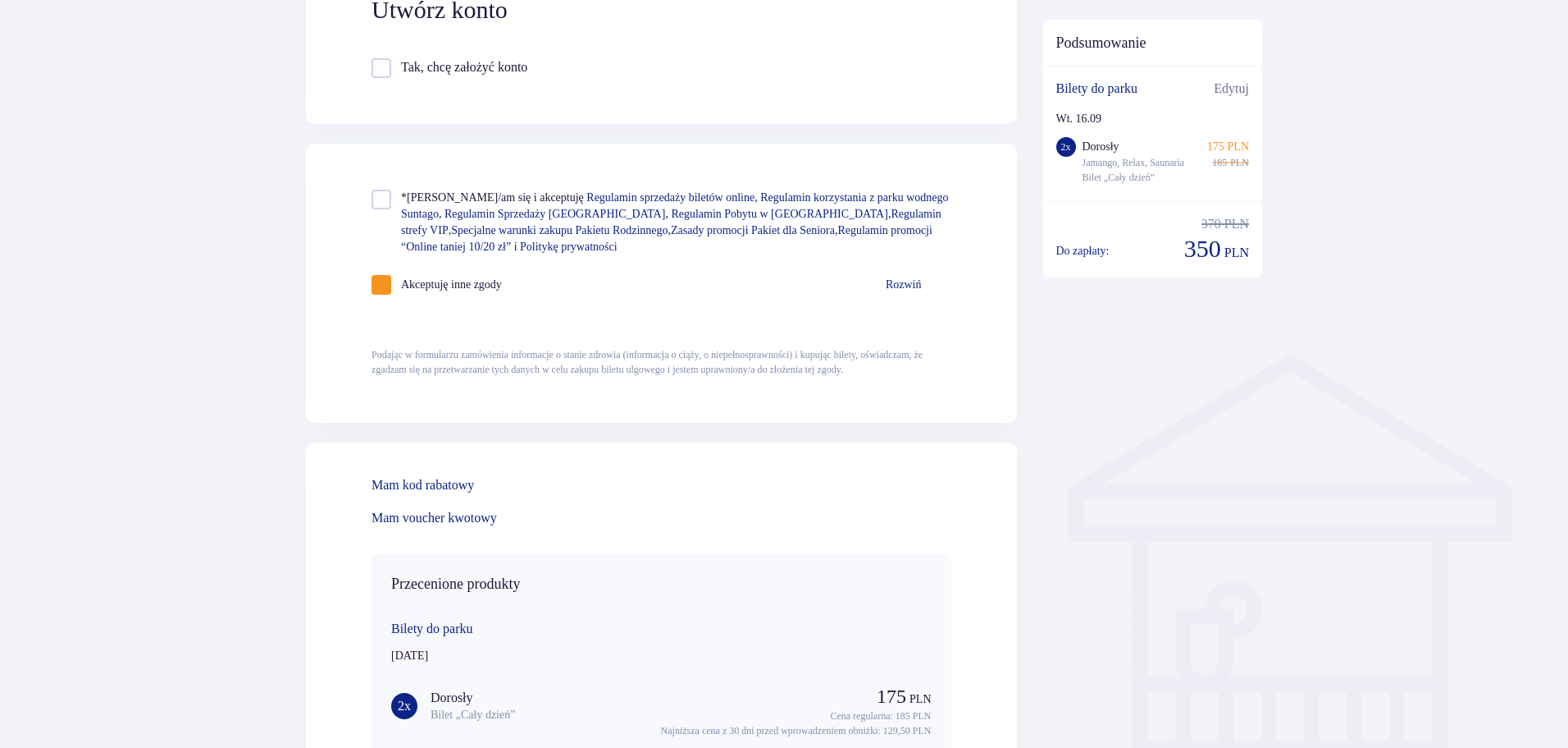
click at [413, 494] on p "Mam kod rabatowy" at bounding box center [423, 485] width 102 height 18
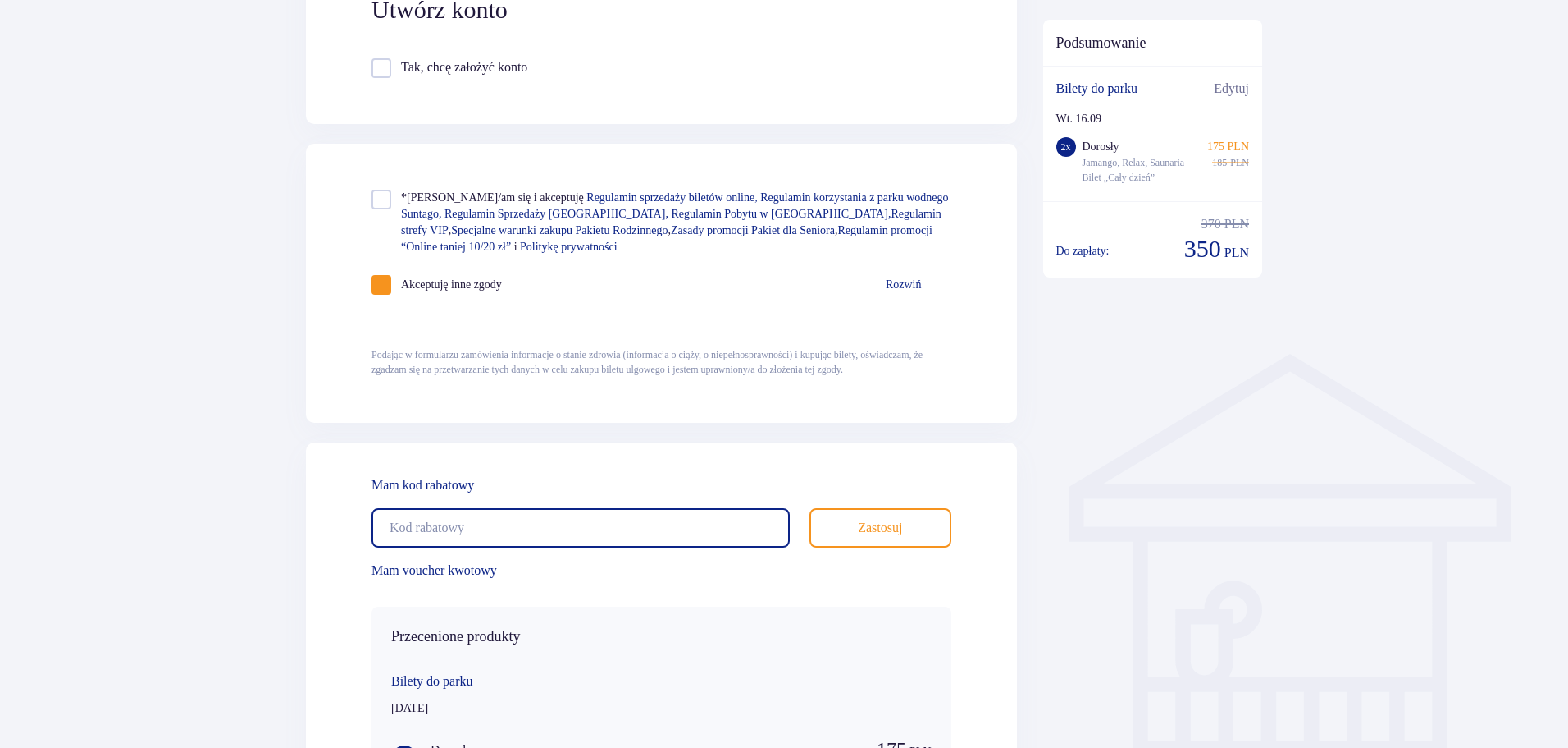
click at [435, 548] on input "text" at bounding box center [581, 528] width 418 height 39
type input "S"
type input "student30"
click at [838, 548] on button "Zastosuj" at bounding box center [880, 528] width 141 height 39
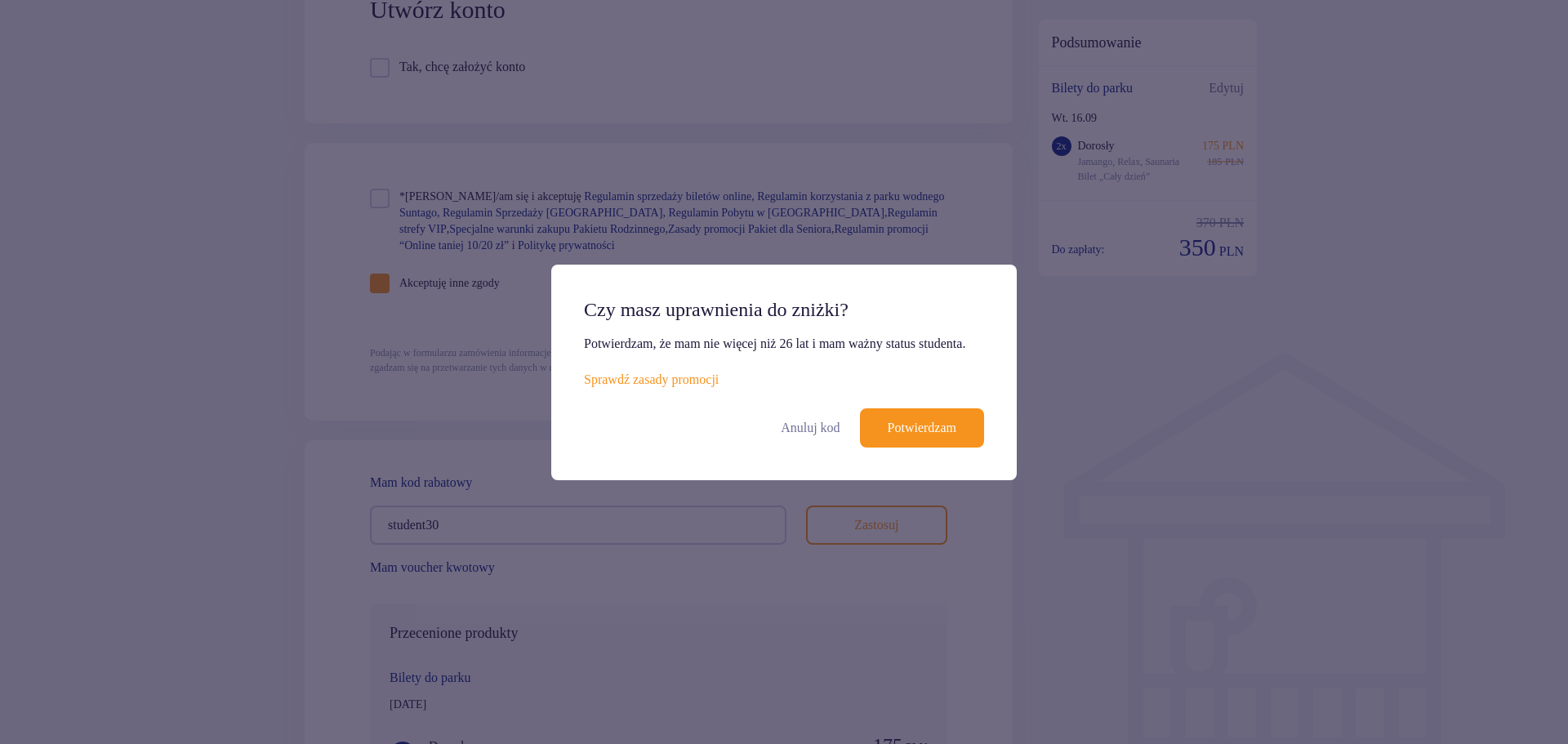
click at [894, 434] on p "Potwierdzam" at bounding box center [921, 428] width 68 height 18
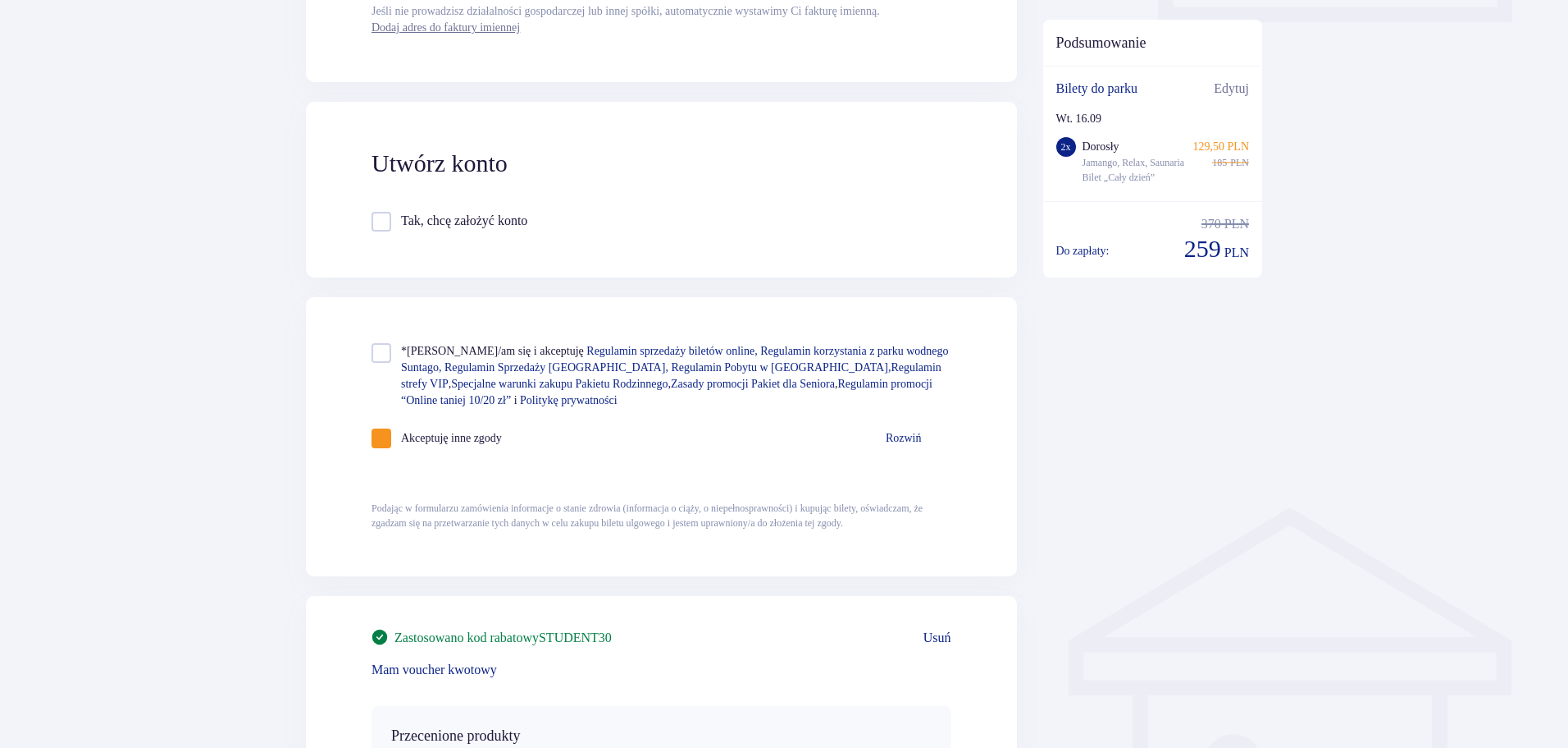
scroll to position [815, 0]
